Goal: Check status

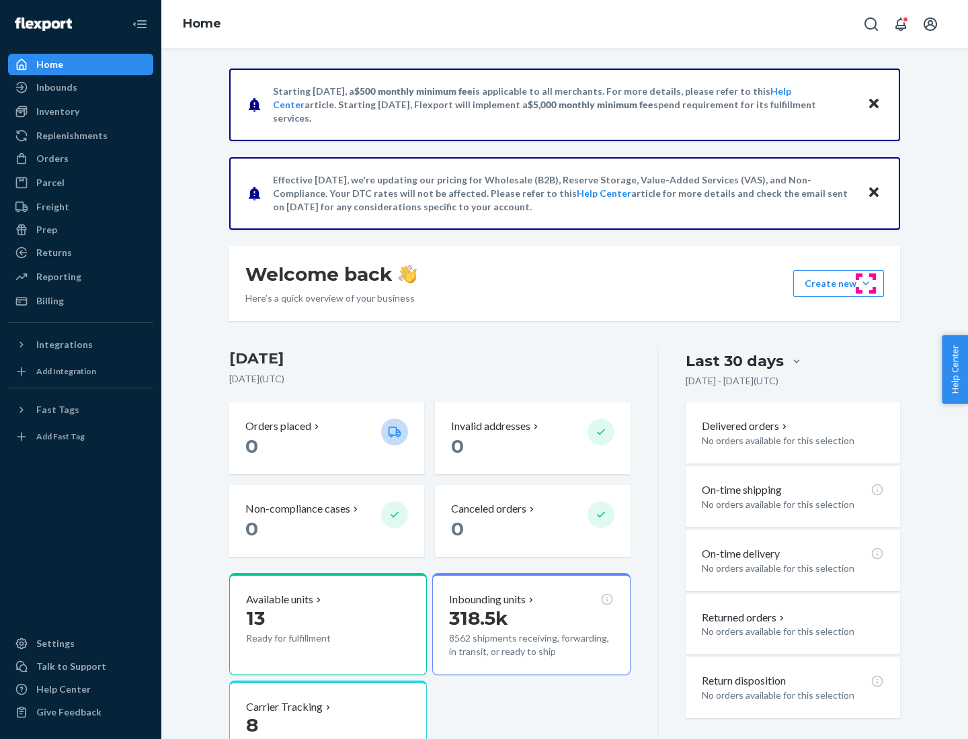
click at [866, 284] on button "Create new Create new inbound Create new order Create new product" at bounding box center [838, 283] width 91 height 27
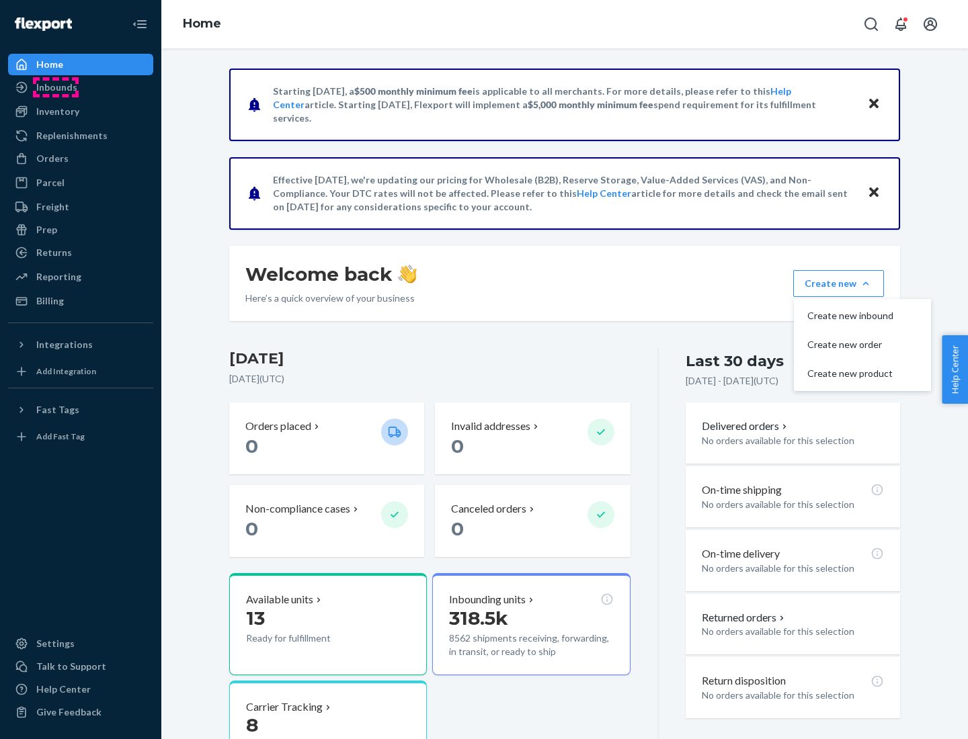
click at [56, 87] on div "Inbounds" at bounding box center [56, 87] width 41 height 13
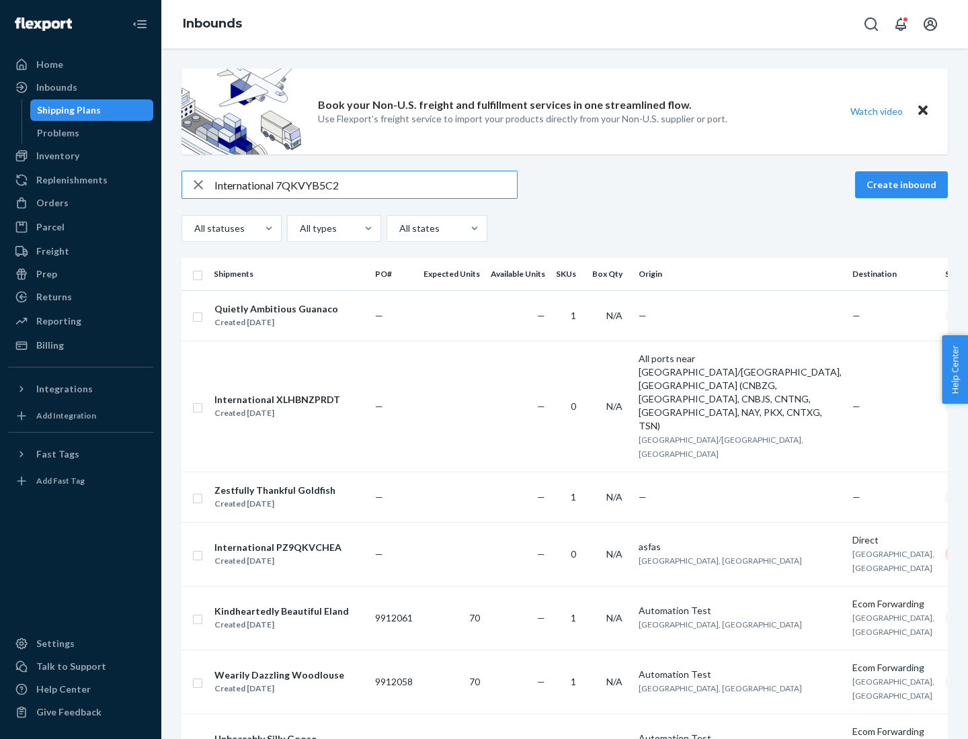
type input "International 7QKVYB5C29"
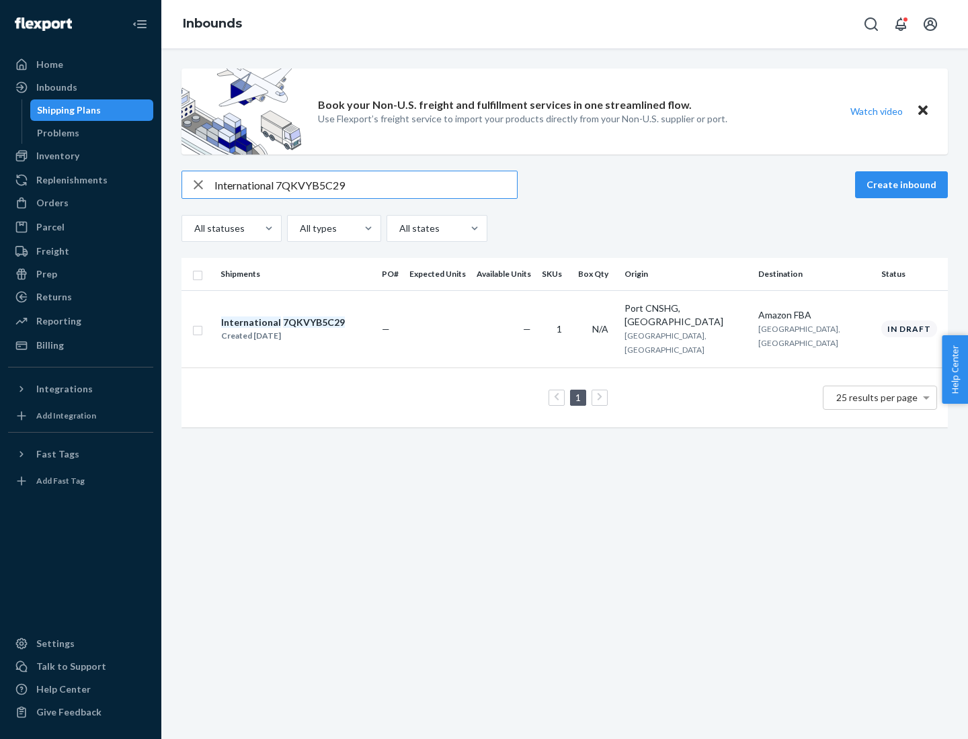
click at [306, 329] on div "Created [DATE]" at bounding box center [283, 335] width 124 height 13
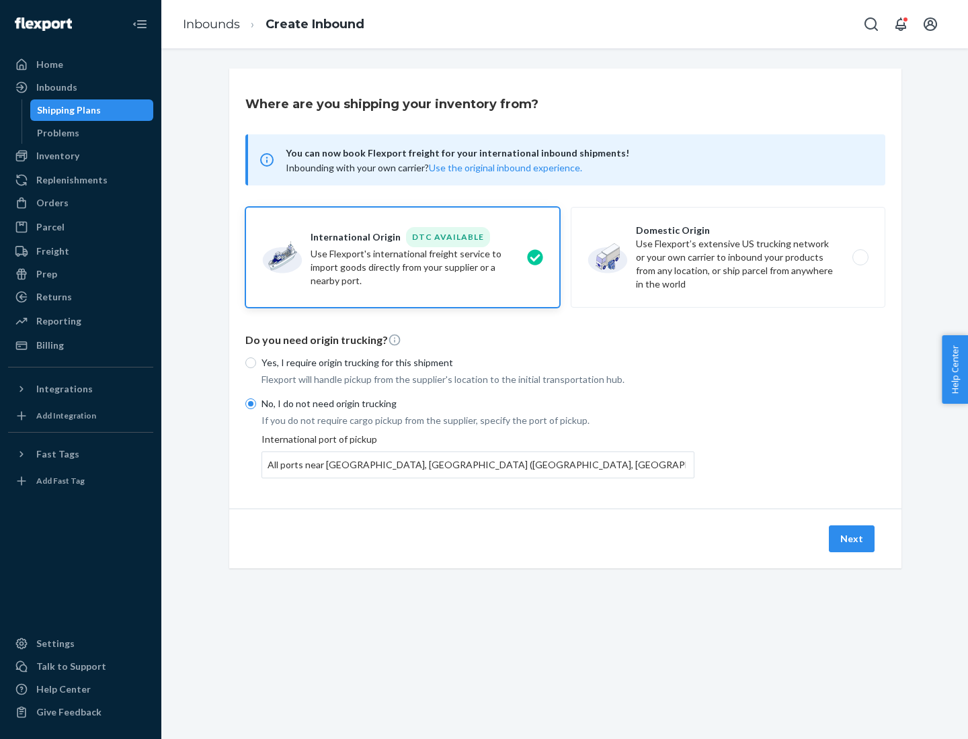
click at [852, 538] on button "Next" at bounding box center [852, 539] width 46 height 27
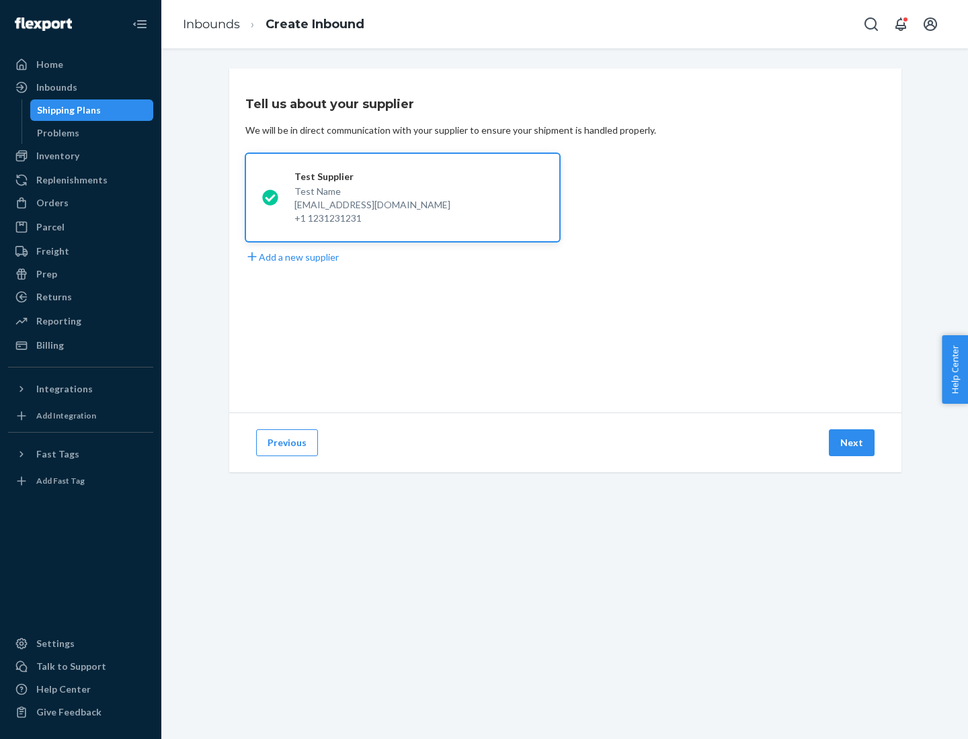
click at [852, 443] on button "Next" at bounding box center [852, 443] width 46 height 27
